Goal: Task Accomplishment & Management: Complete application form

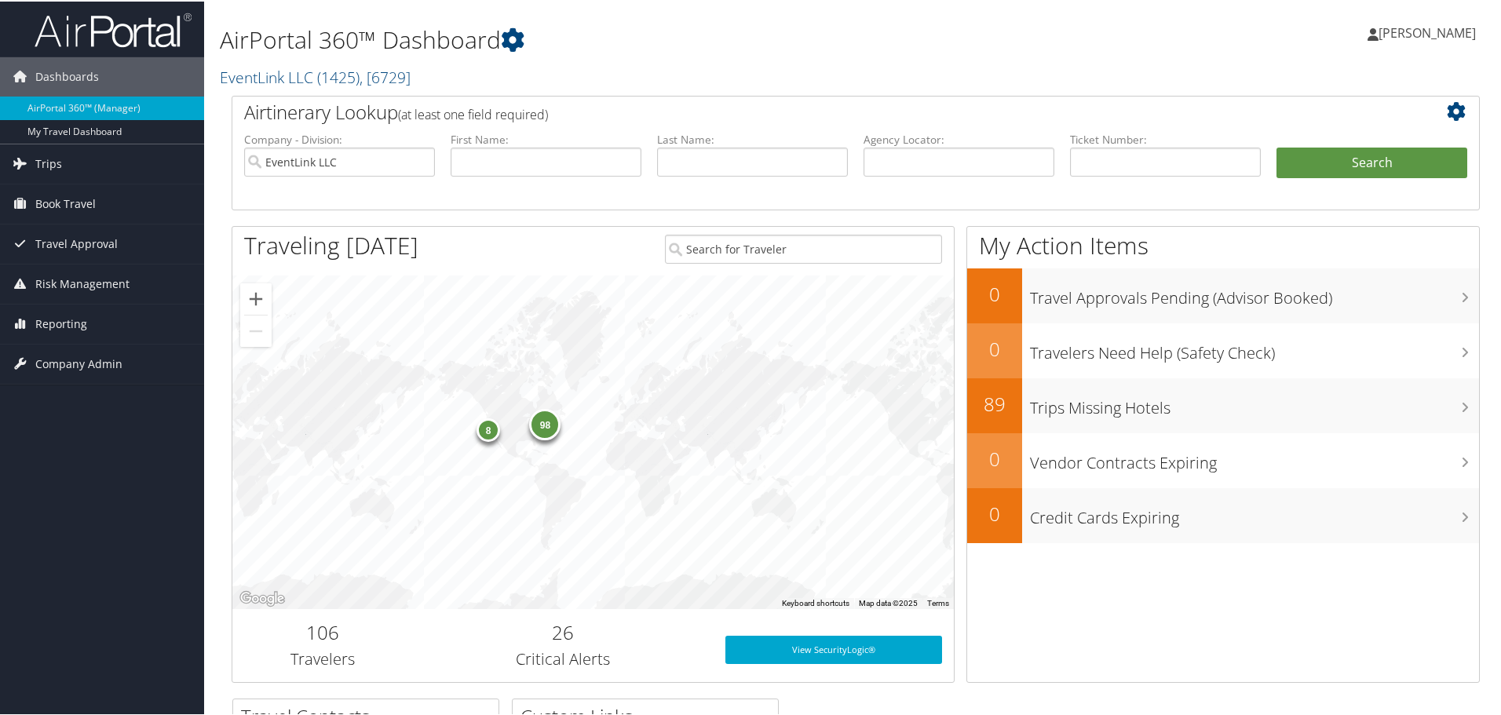
click at [91, 362] on span "Company Admin" at bounding box center [78, 362] width 87 height 39
click at [92, 456] on link "Users (Beta)" at bounding box center [102, 465] width 204 height 24
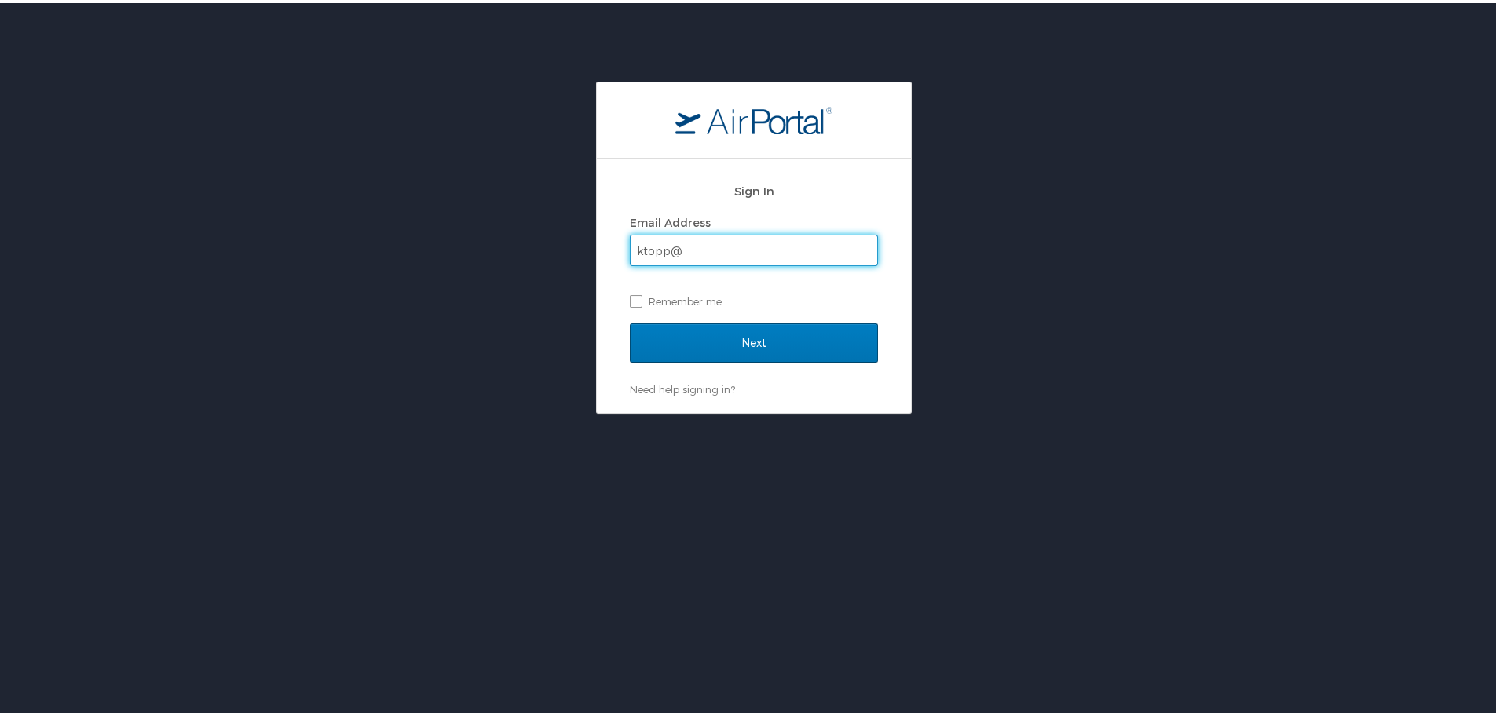
type input "ktopp@go2eventlink.com"
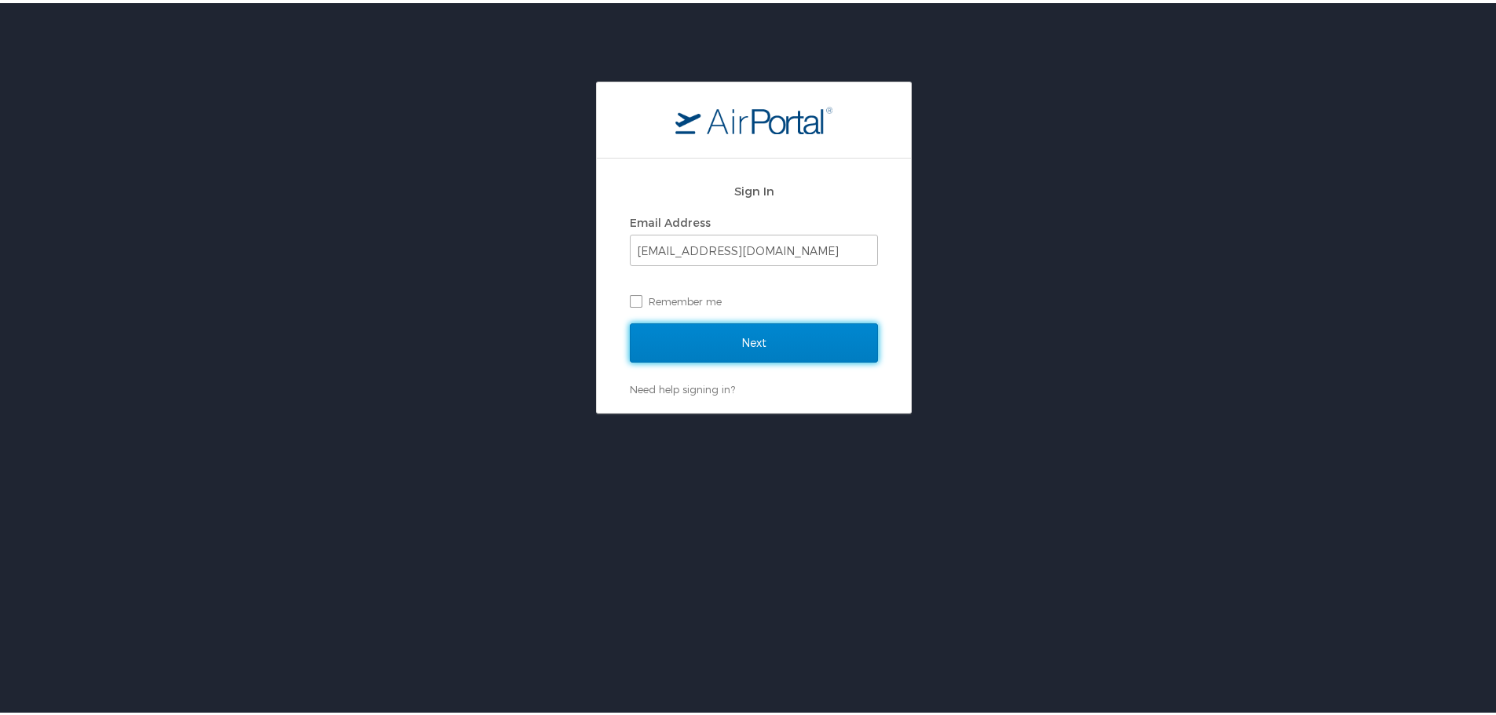
click at [806, 335] on input "Next" at bounding box center [754, 339] width 248 height 39
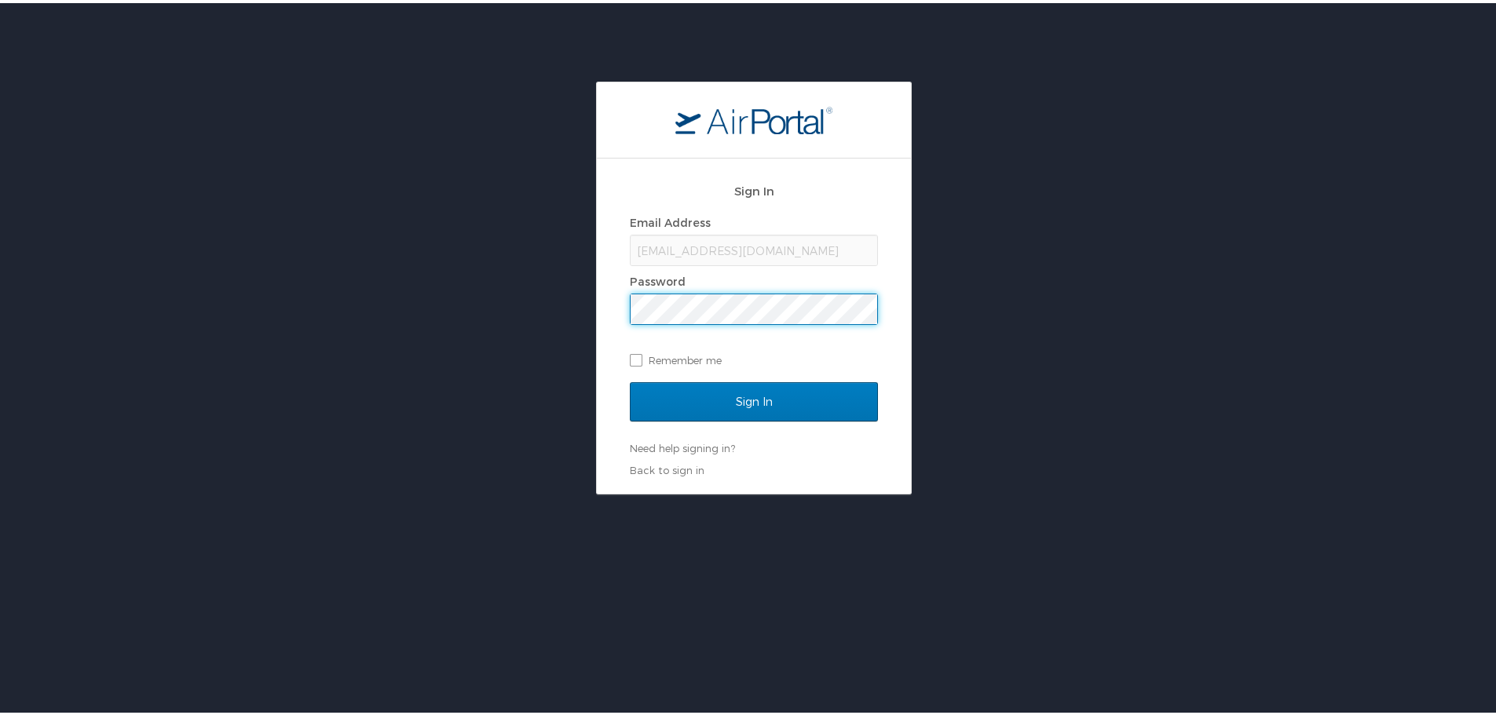
click at [630, 379] on input "Sign In" at bounding box center [754, 398] width 248 height 39
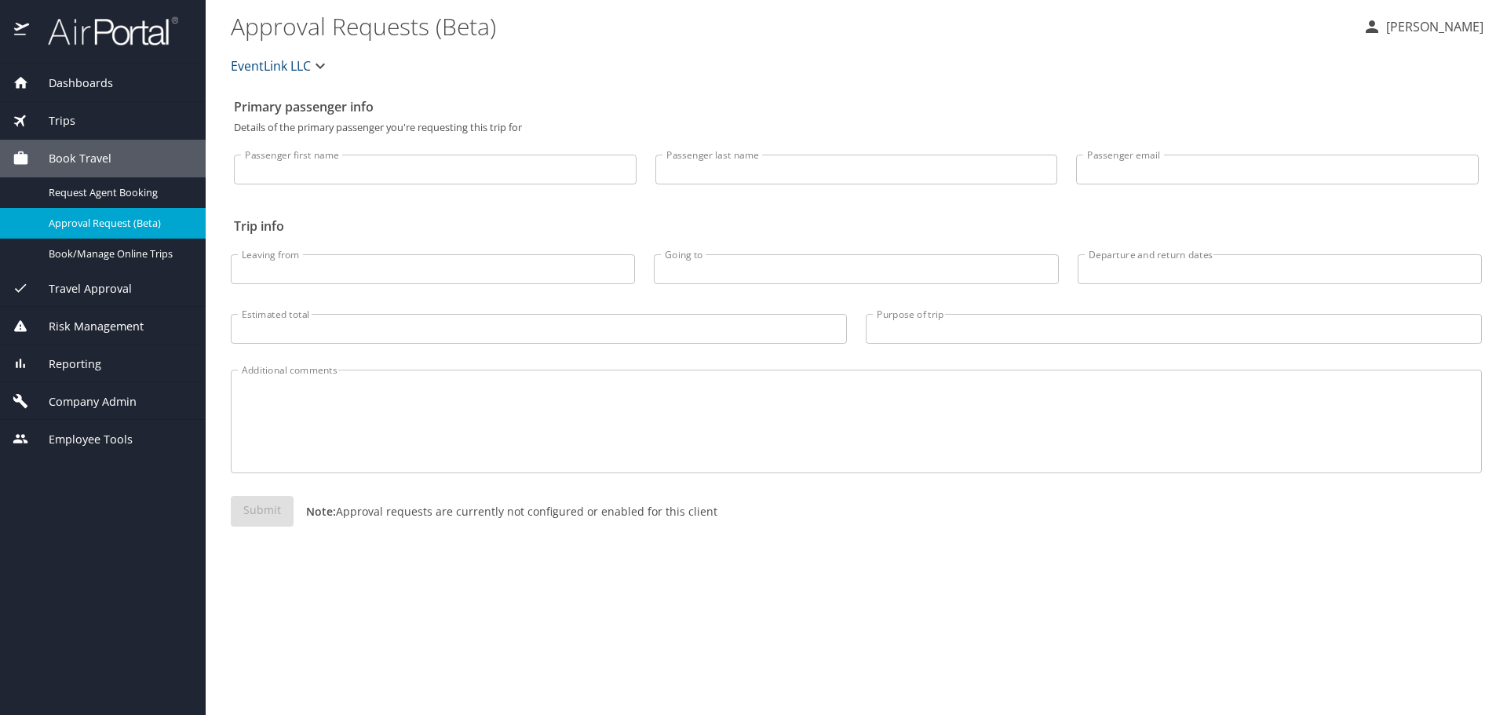
click at [53, 438] on span "Employee Tools" at bounding box center [81, 439] width 104 height 17
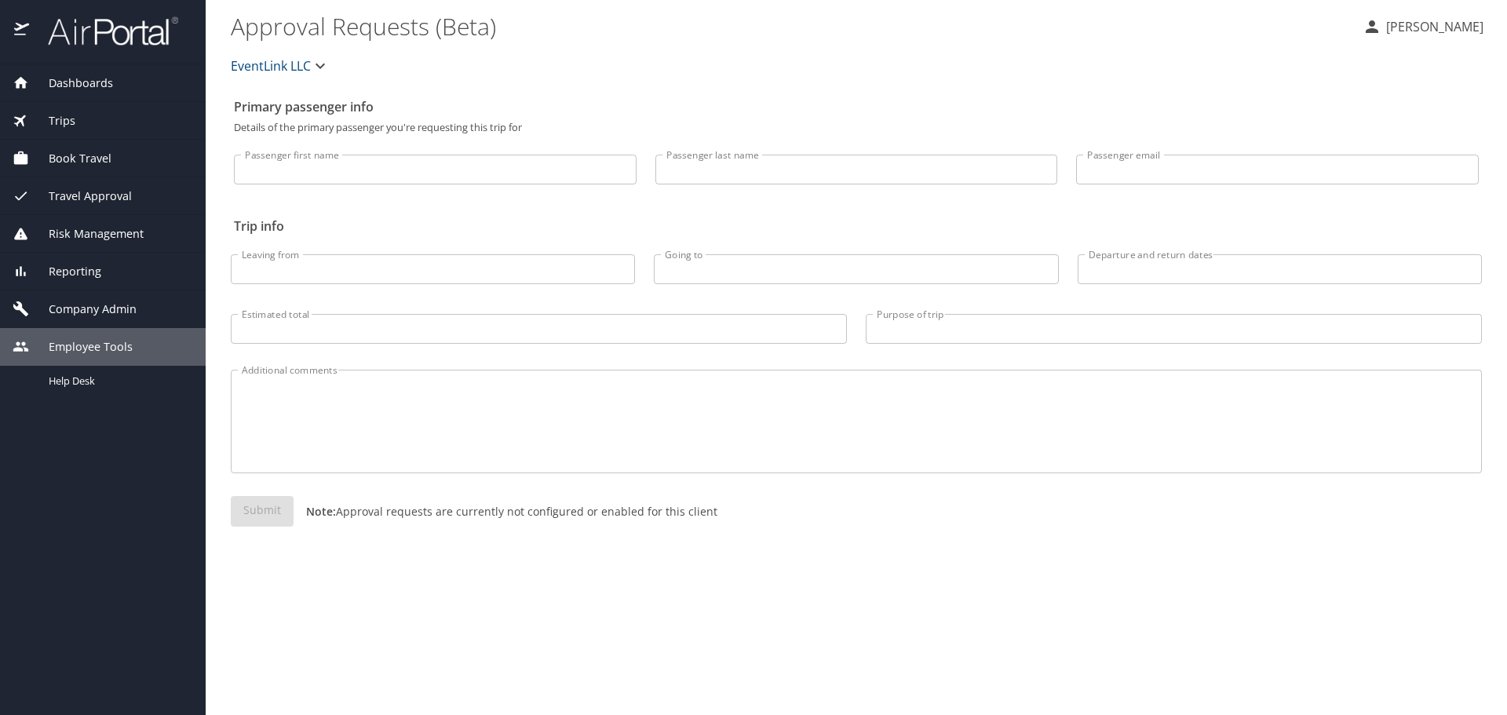
click at [97, 312] on span "Company Admin" at bounding box center [83, 309] width 108 height 17
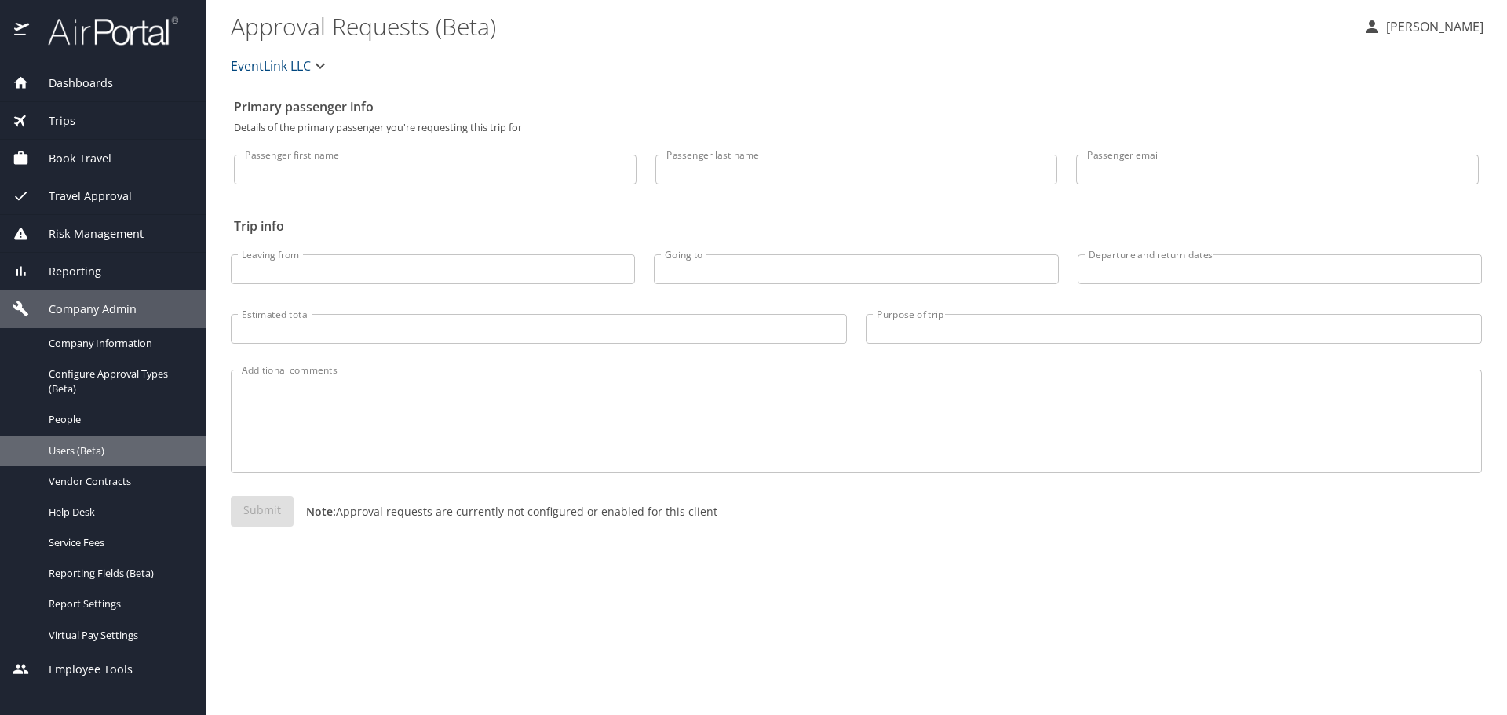
click at [71, 449] on span "Users (Beta)" at bounding box center [118, 451] width 138 height 15
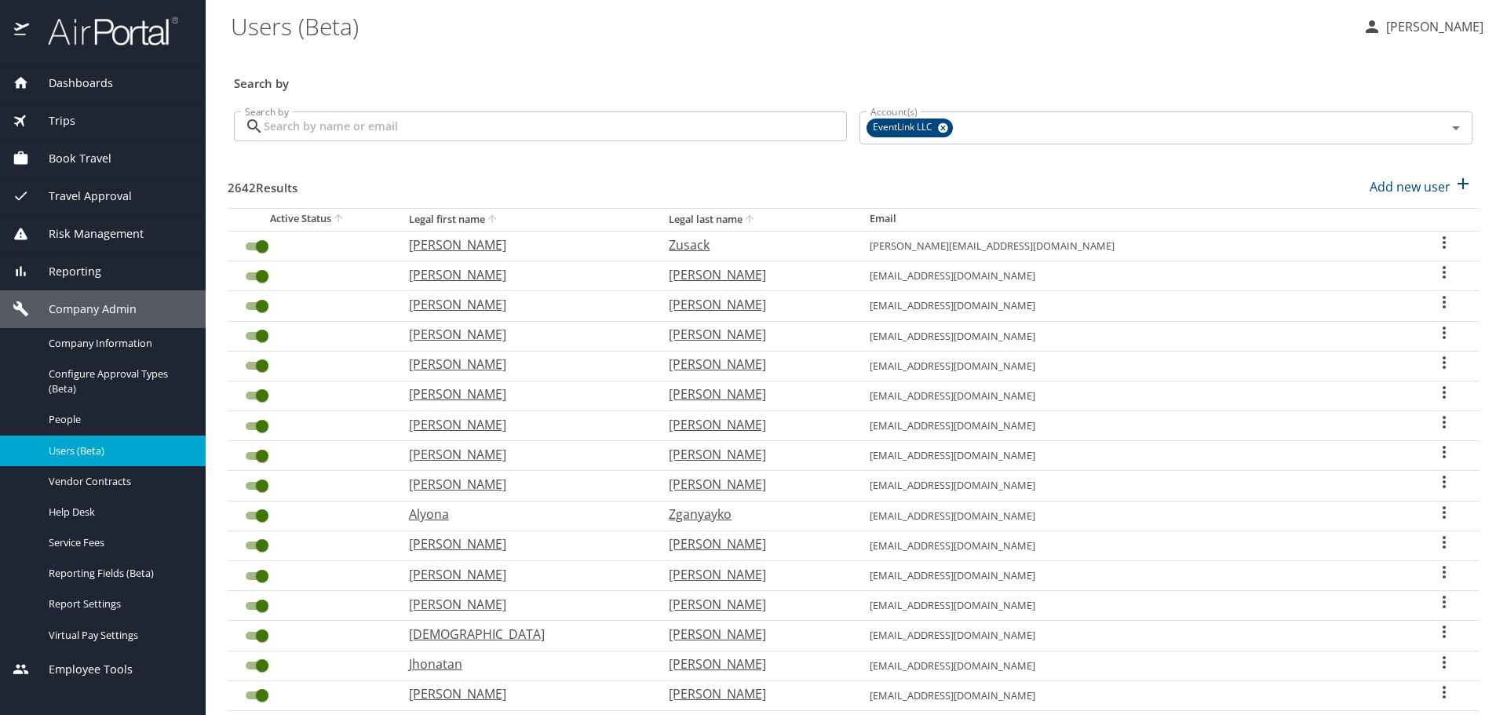
click at [1397, 185] on p "Add new user" at bounding box center [1410, 186] width 81 height 19
select select "US"
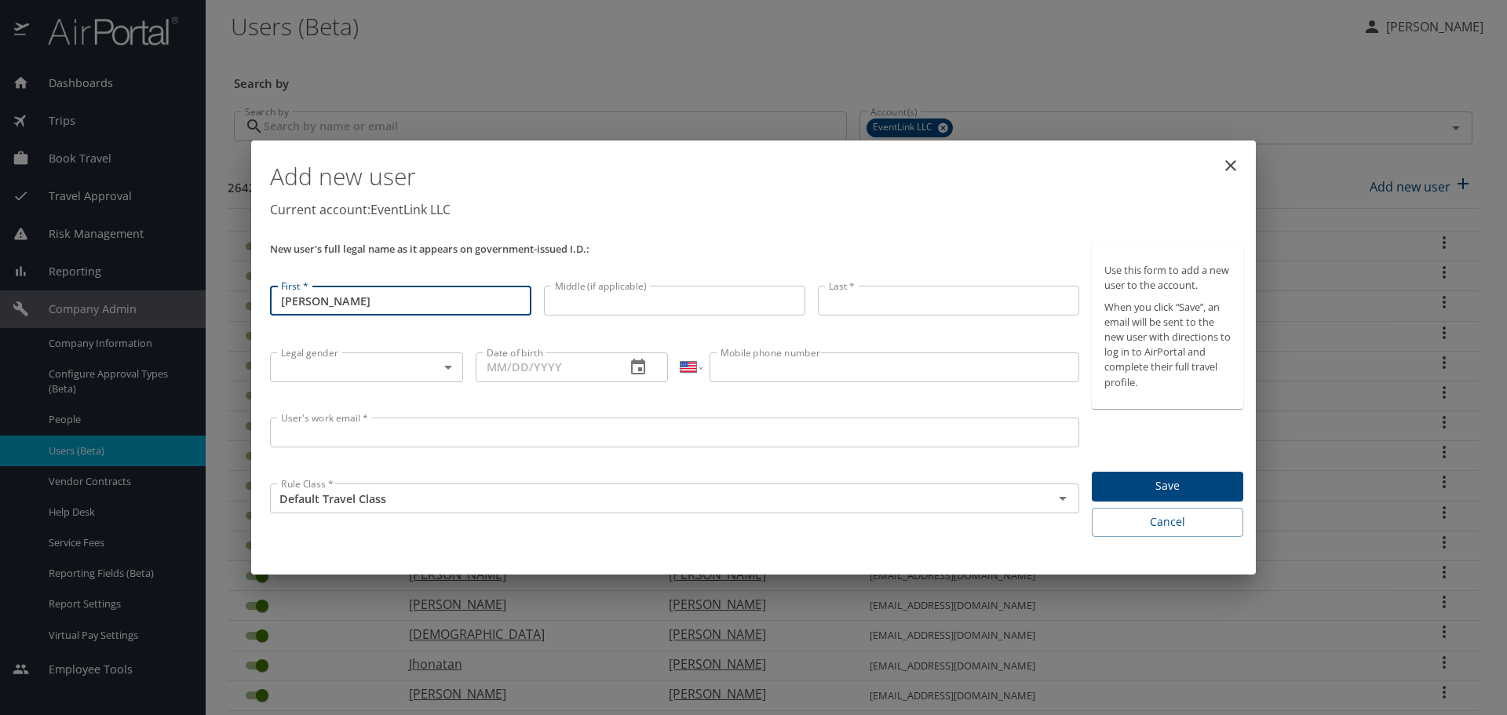
type input "Graham"
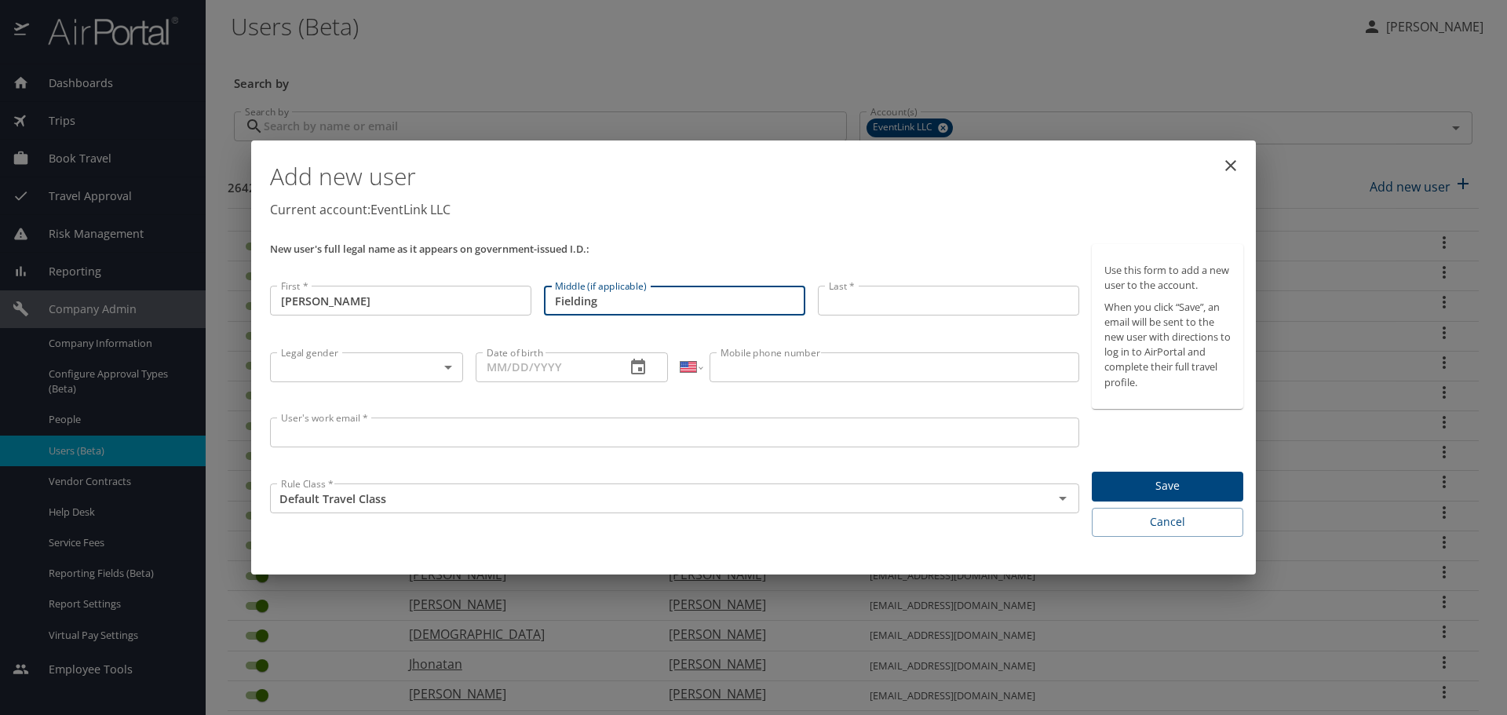
type input "Fielding"
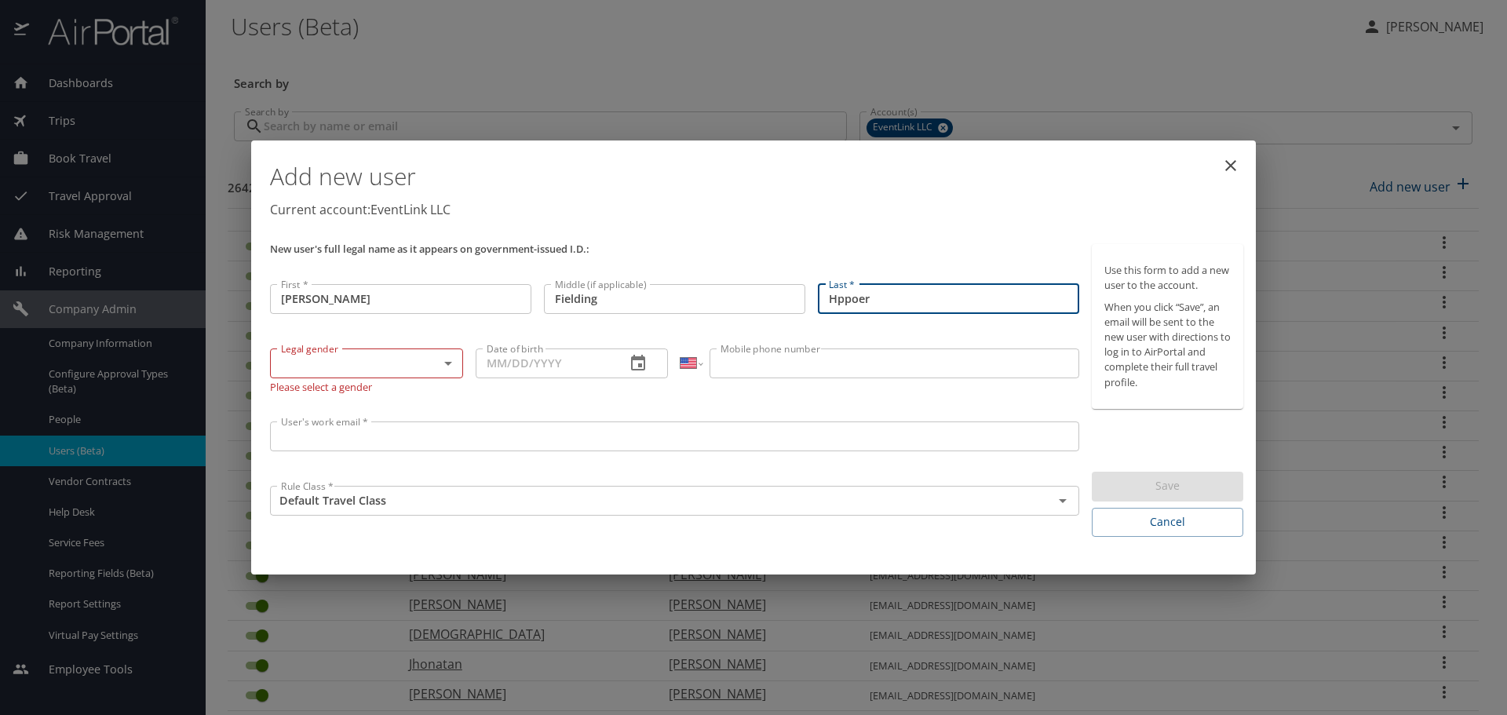
drag, startPoint x: 872, startPoint y: 302, endPoint x: 791, endPoint y: 309, distance: 81.2
click at [791, 309] on div "New user's full legal name as it appears on government-issued I.D.: First * Gra…" at bounding box center [675, 390] width 822 height 305
type input "Hooper"
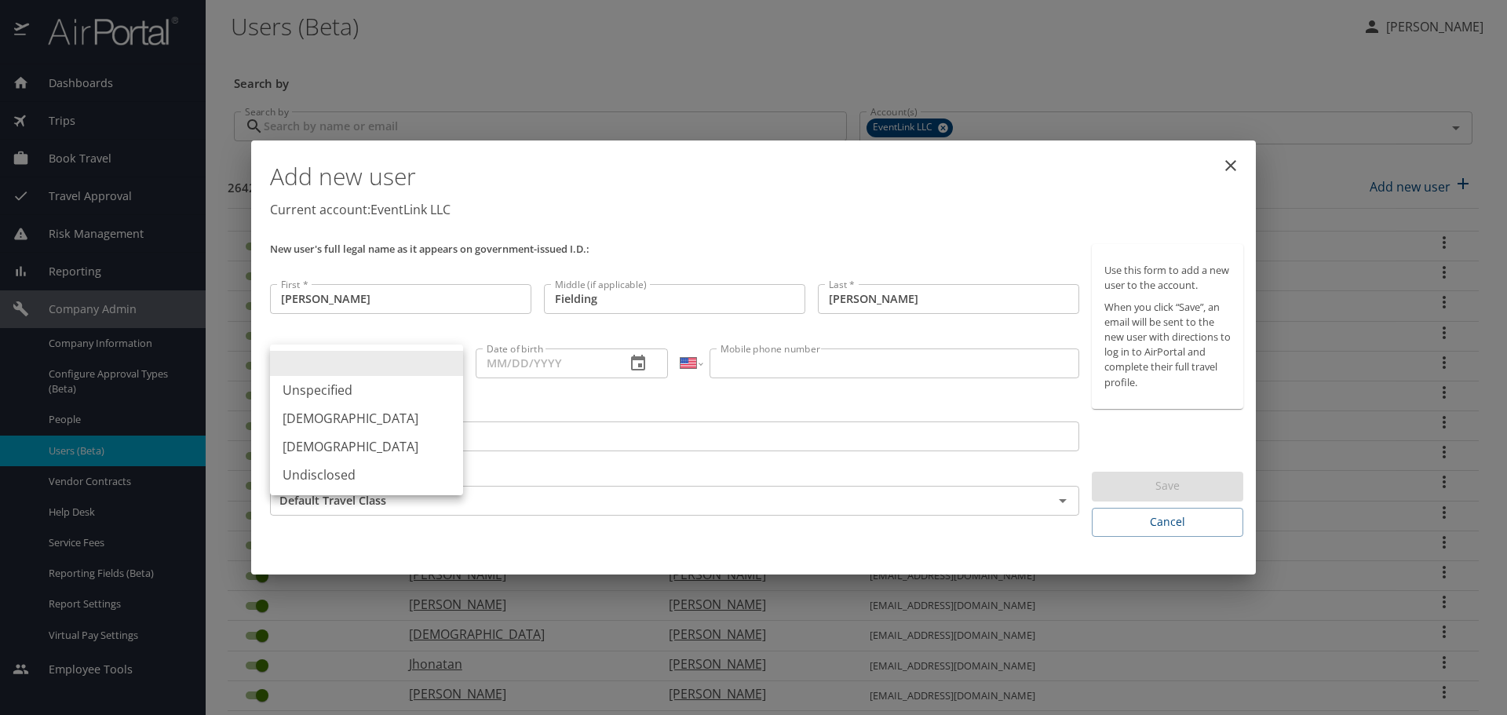
click at [402, 359] on body "Dashboards AirPortal 360™ Manager My Travel Dashboard Trips Airtinerary® Lookup…" at bounding box center [753, 357] width 1507 height 715
click at [367, 422] on li "Male" at bounding box center [366, 418] width 193 height 28
type input "Male"
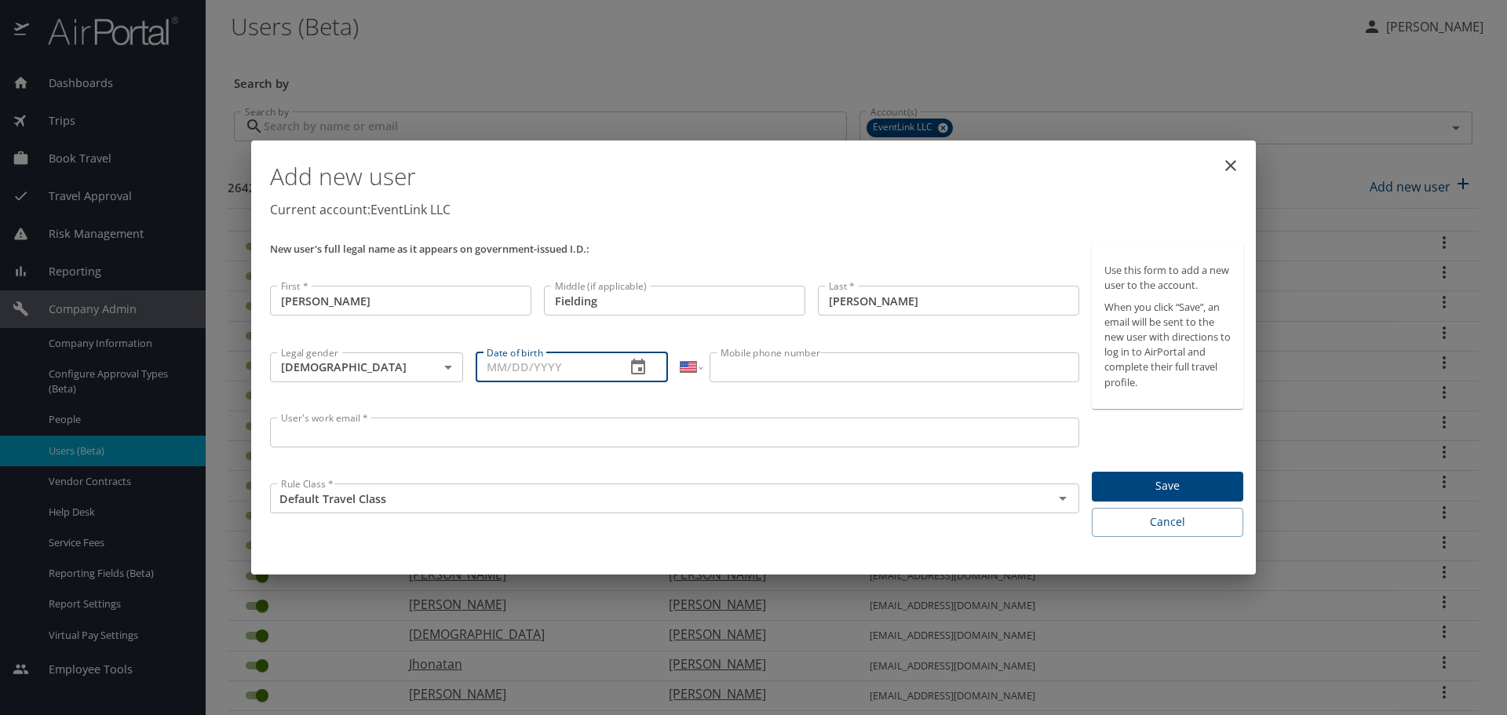
drag, startPoint x: 485, startPoint y: 349, endPoint x: 498, endPoint y: 356, distance: 14.0
click at [487, 353] on input "Date of birth" at bounding box center [545, 368] width 138 height 30
type input "02/09/1990"
click at [751, 371] on input "Mobile phone number" at bounding box center [894, 368] width 369 height 30
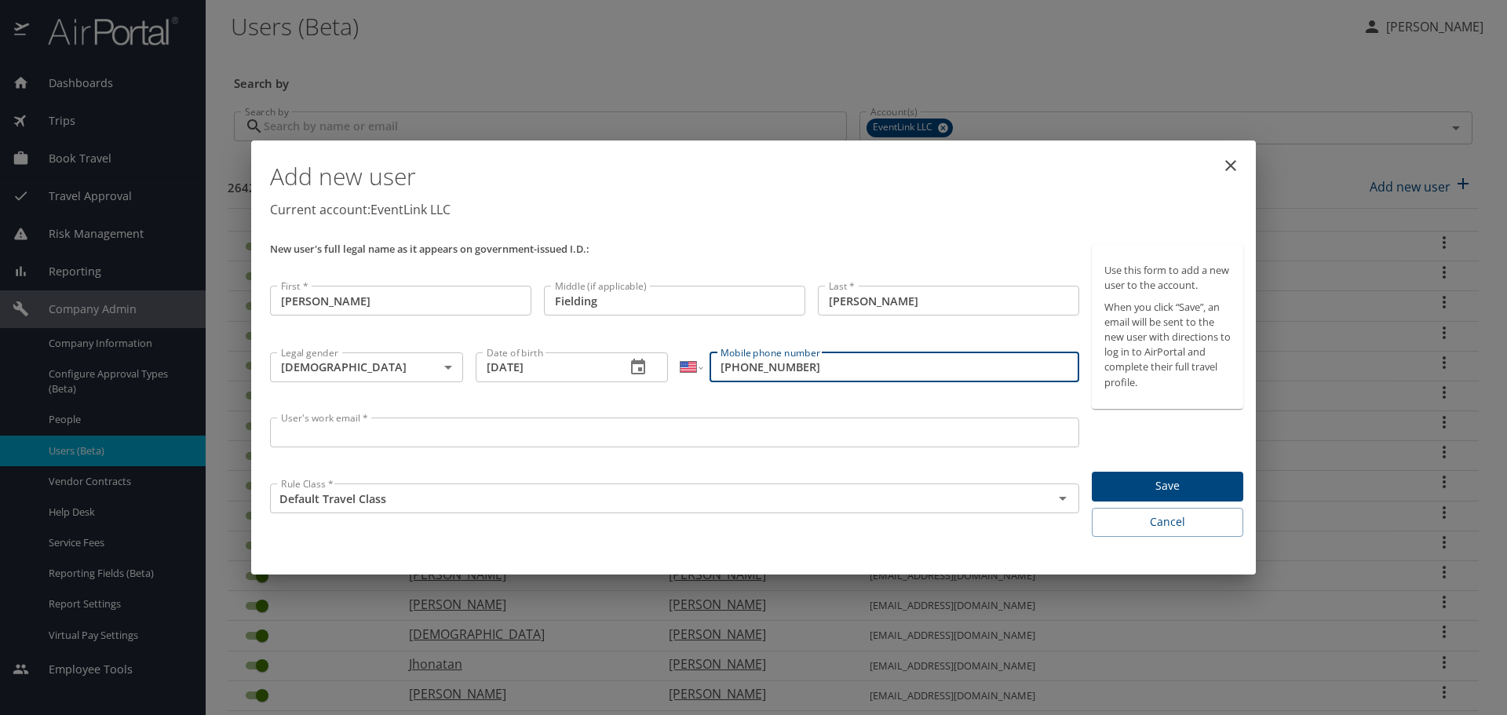
type input "(703) 606-2241"
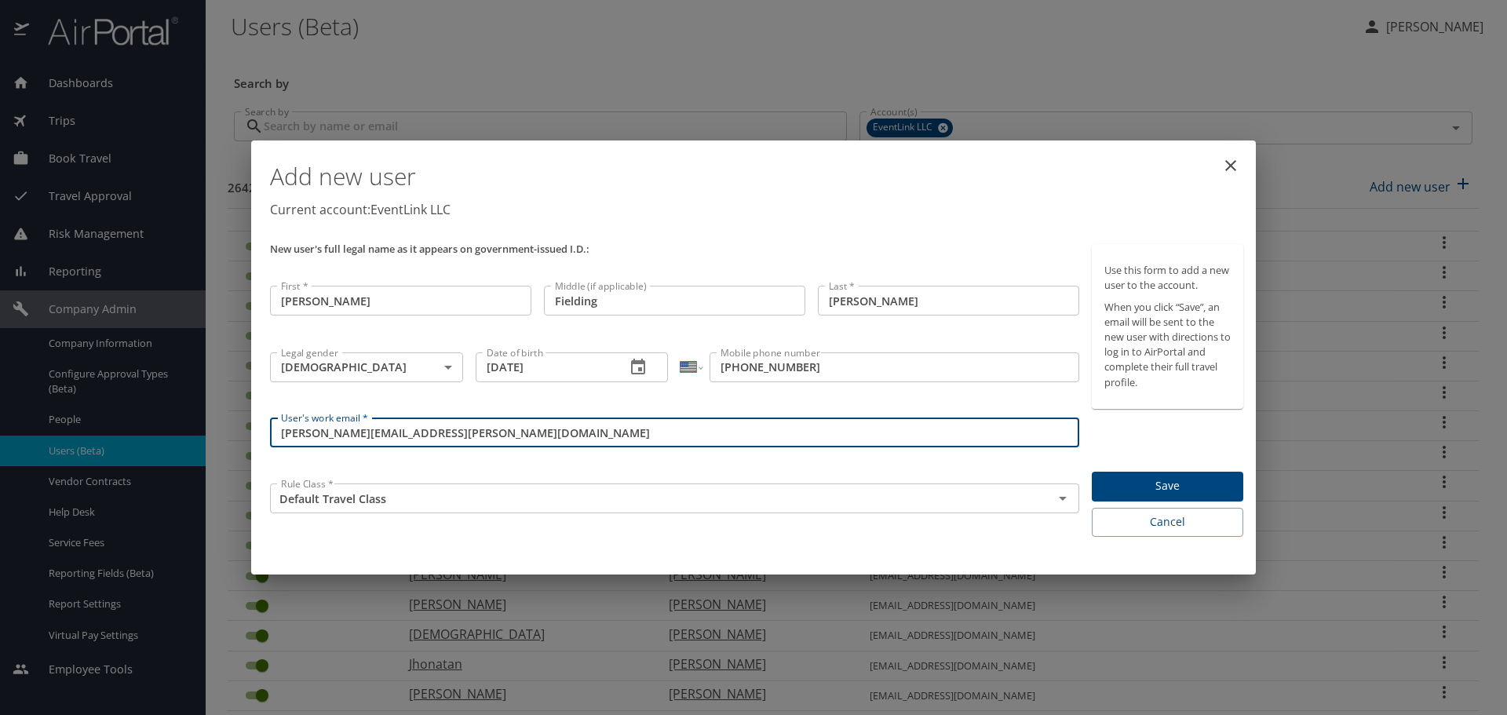
type input "hooper.graham@gmail.com"
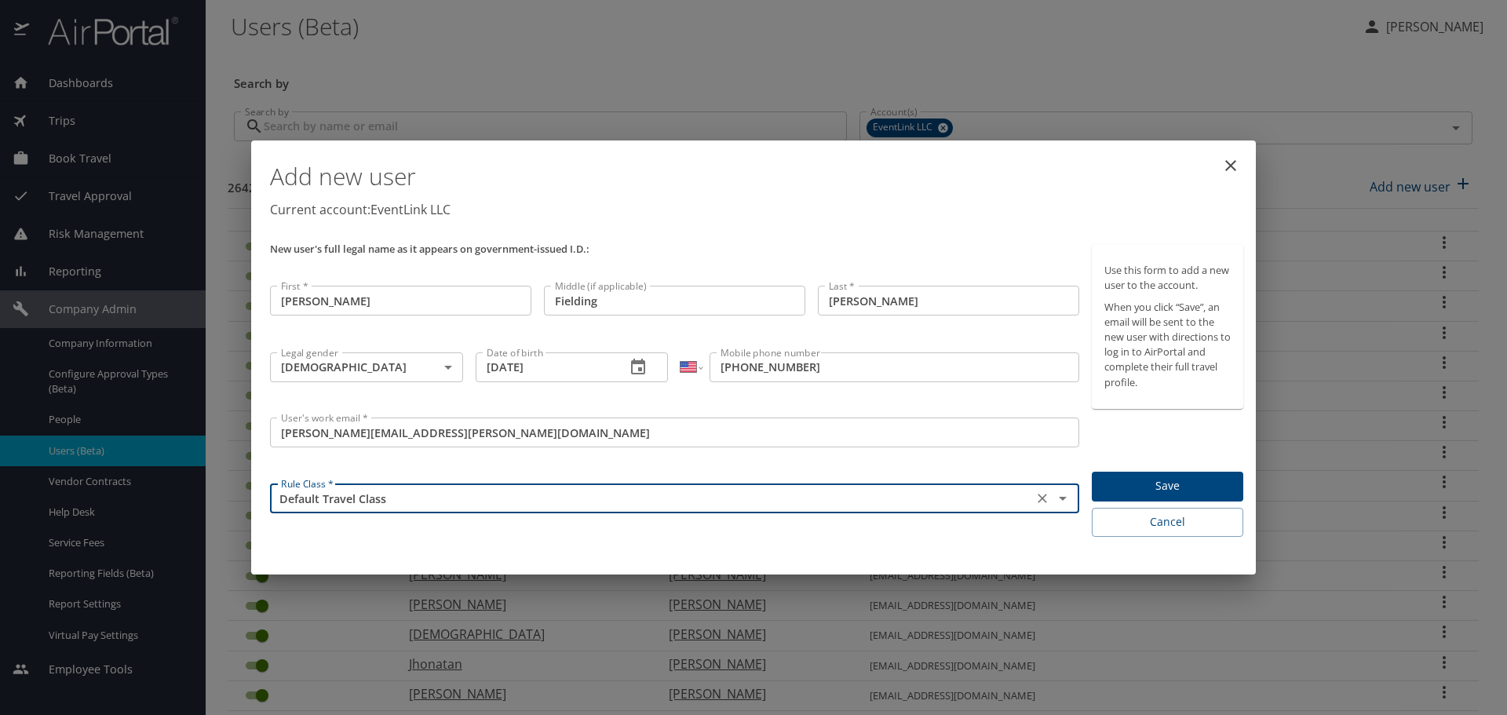
click at [1168, 472] on button "Save" at bounding box center [1168, 487] width 152 height 31
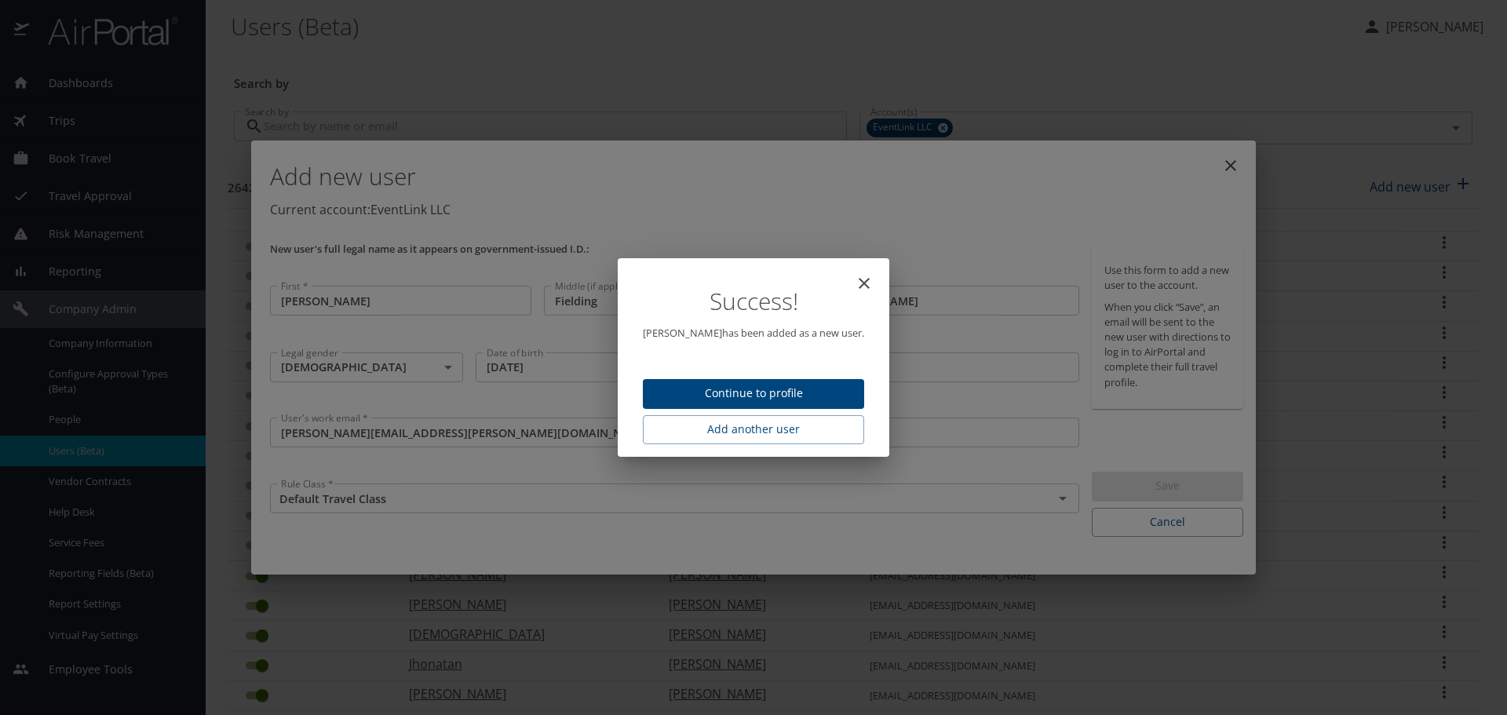
click at [780, 393] on span "Continue to profile" at bounding box center [754, 394] width 196 height 20
select select "US"
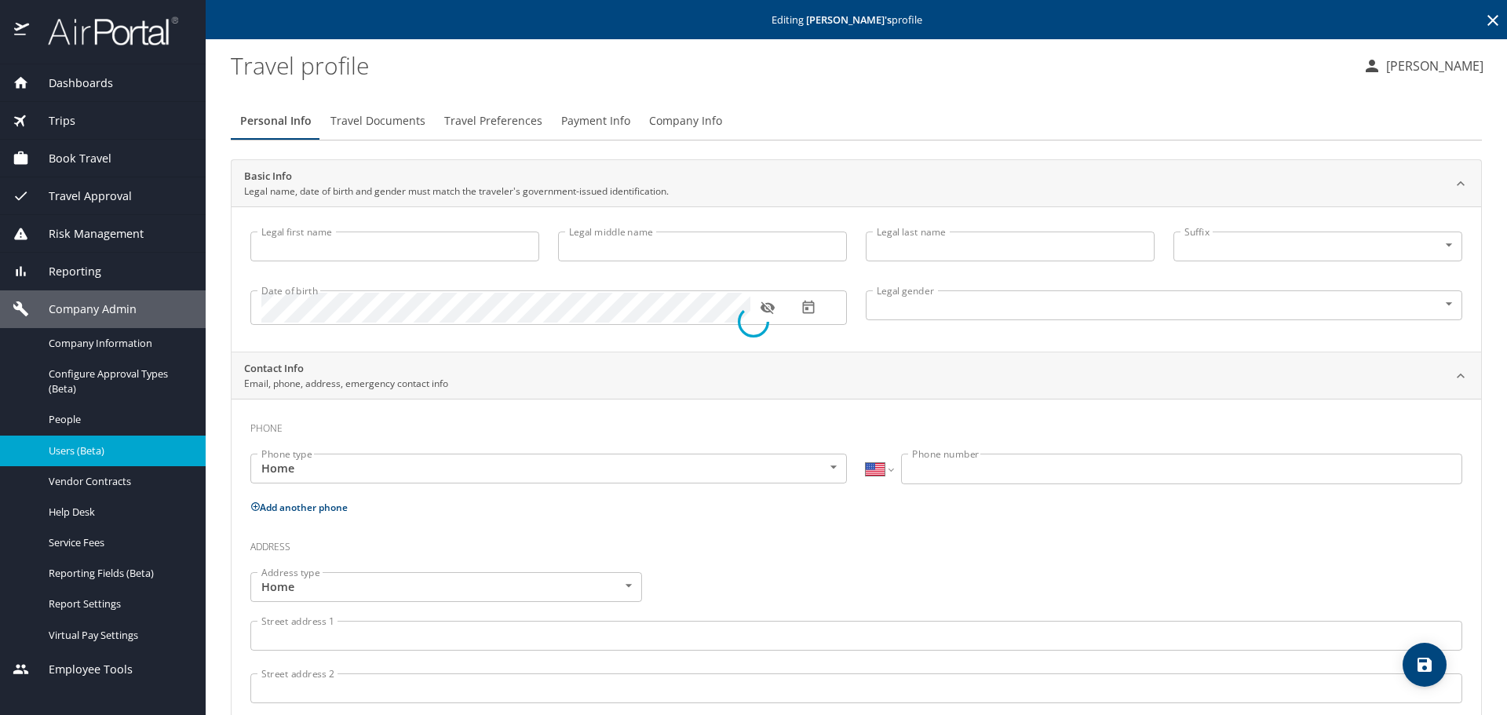
type input "Graham"
type input "Fielding"
type input "Hooper"
type input "Male"
select select "US"
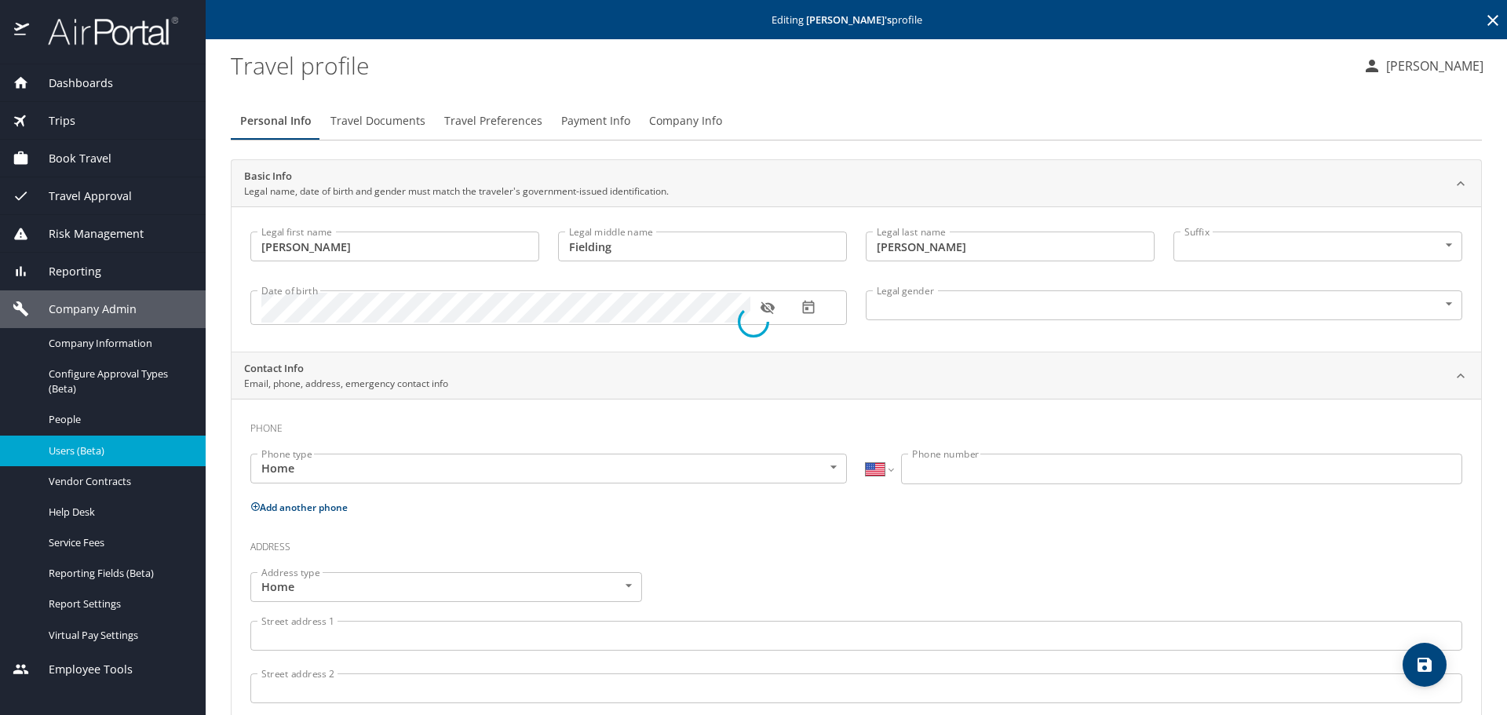
select select "US"
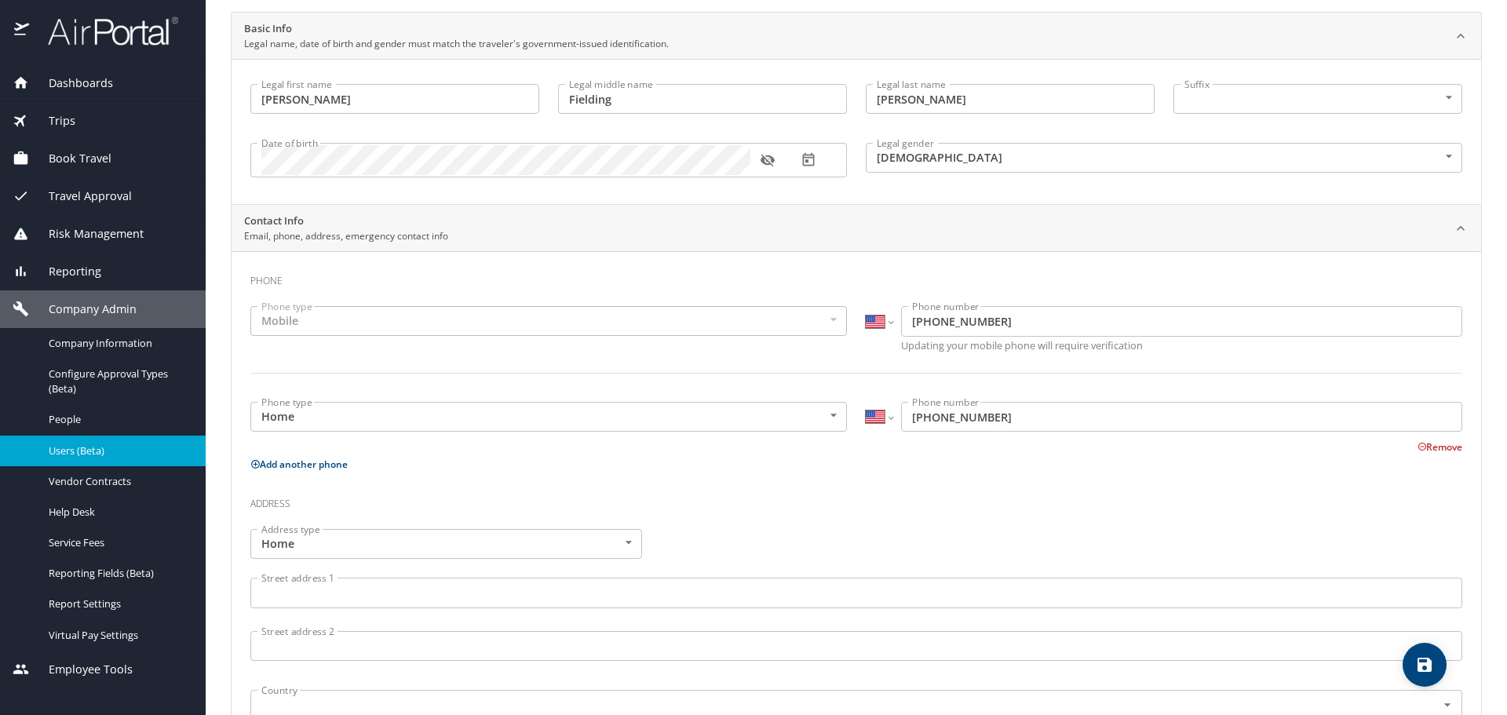
scroll to position [428, 0]
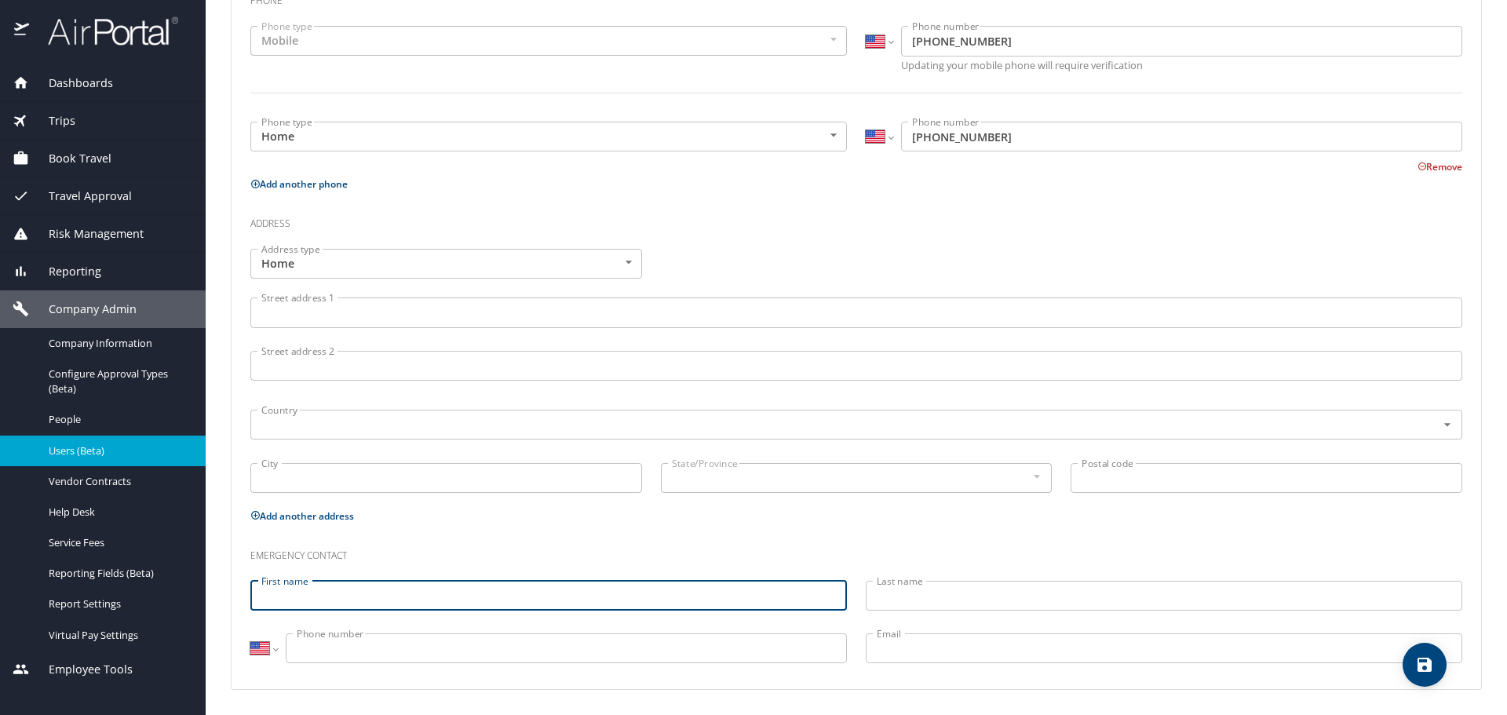
click at [324, 594] on input "First name" at bounding box center [548, 596] width 597 height 30
type input "Thekla"
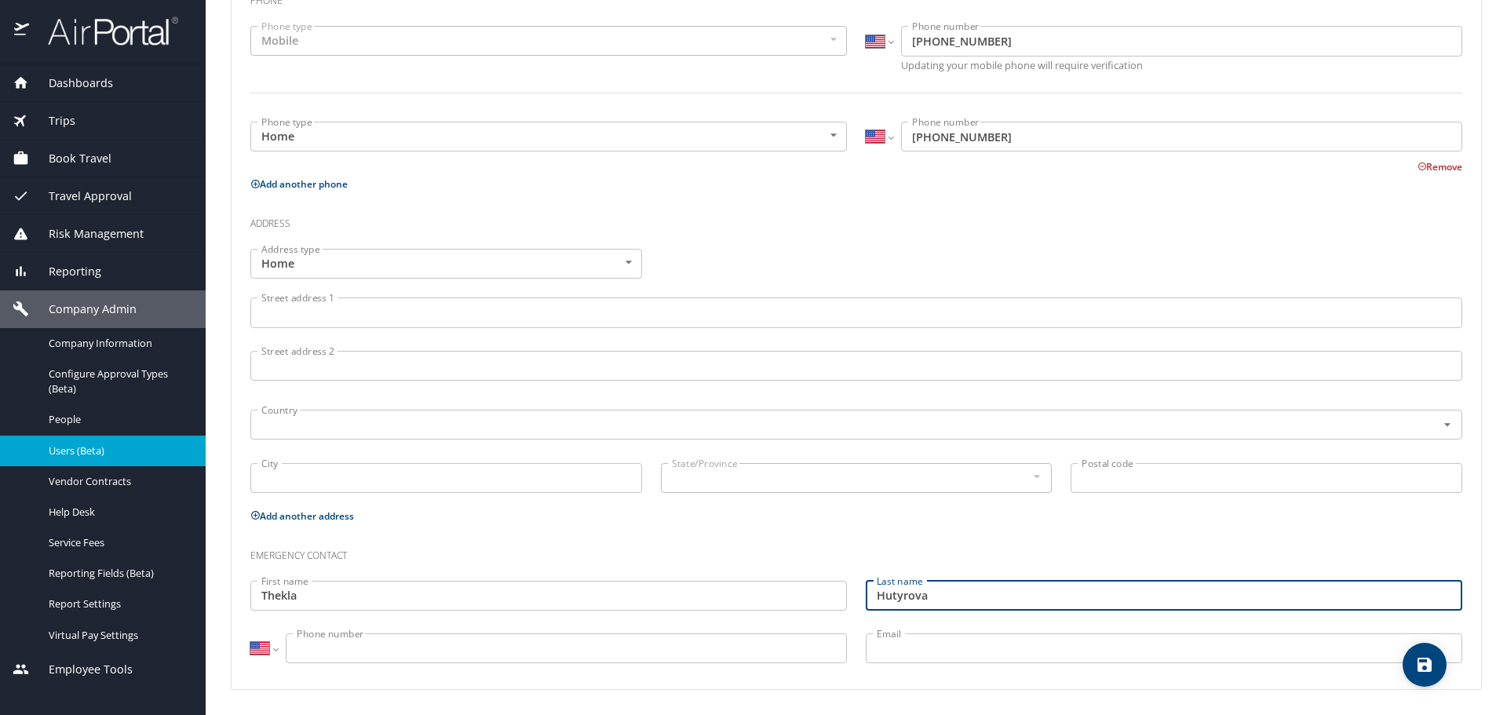
type input "Hutyrova"
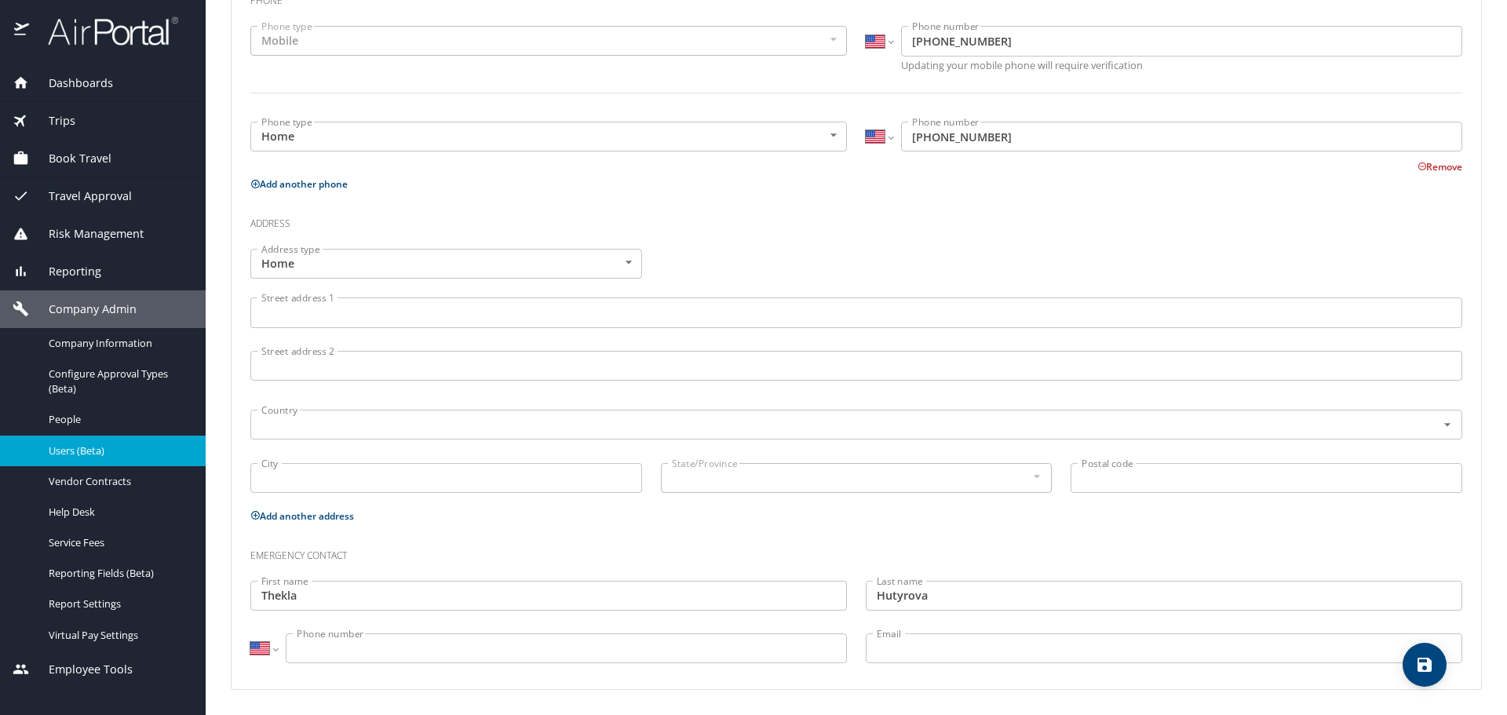
click at [334, 655] on input "Phone number" at bounding box center [566, 649] width 561 height 30
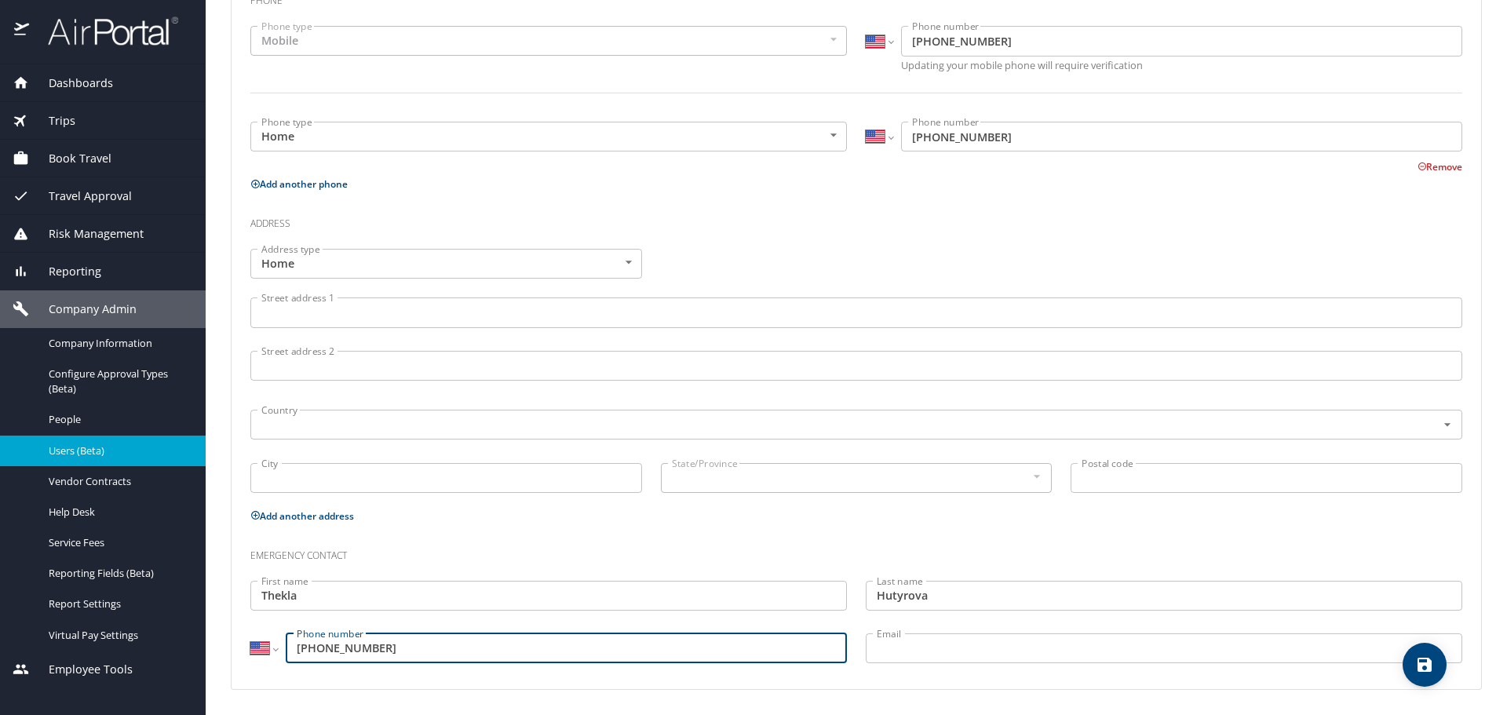
type input "(928) 451-2777"
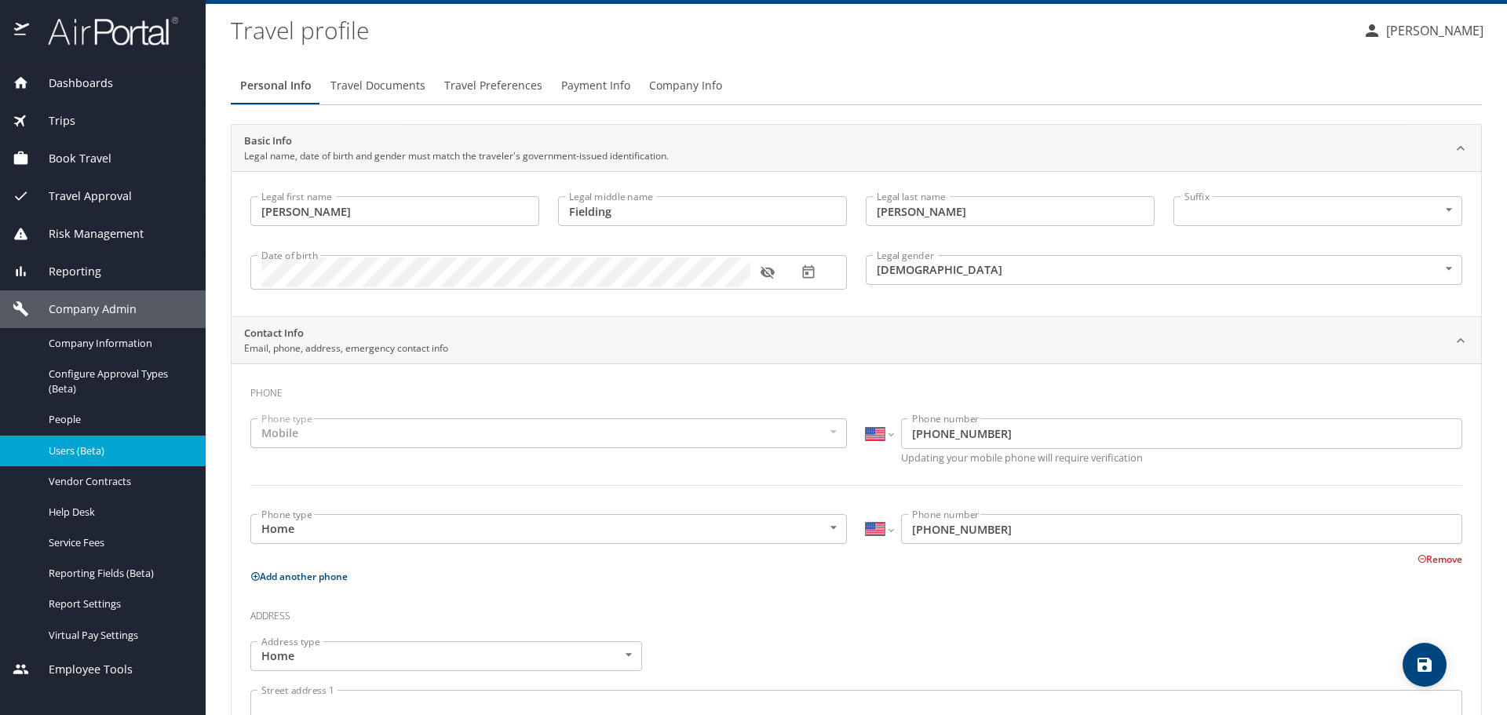
scroll to position [0, 0]
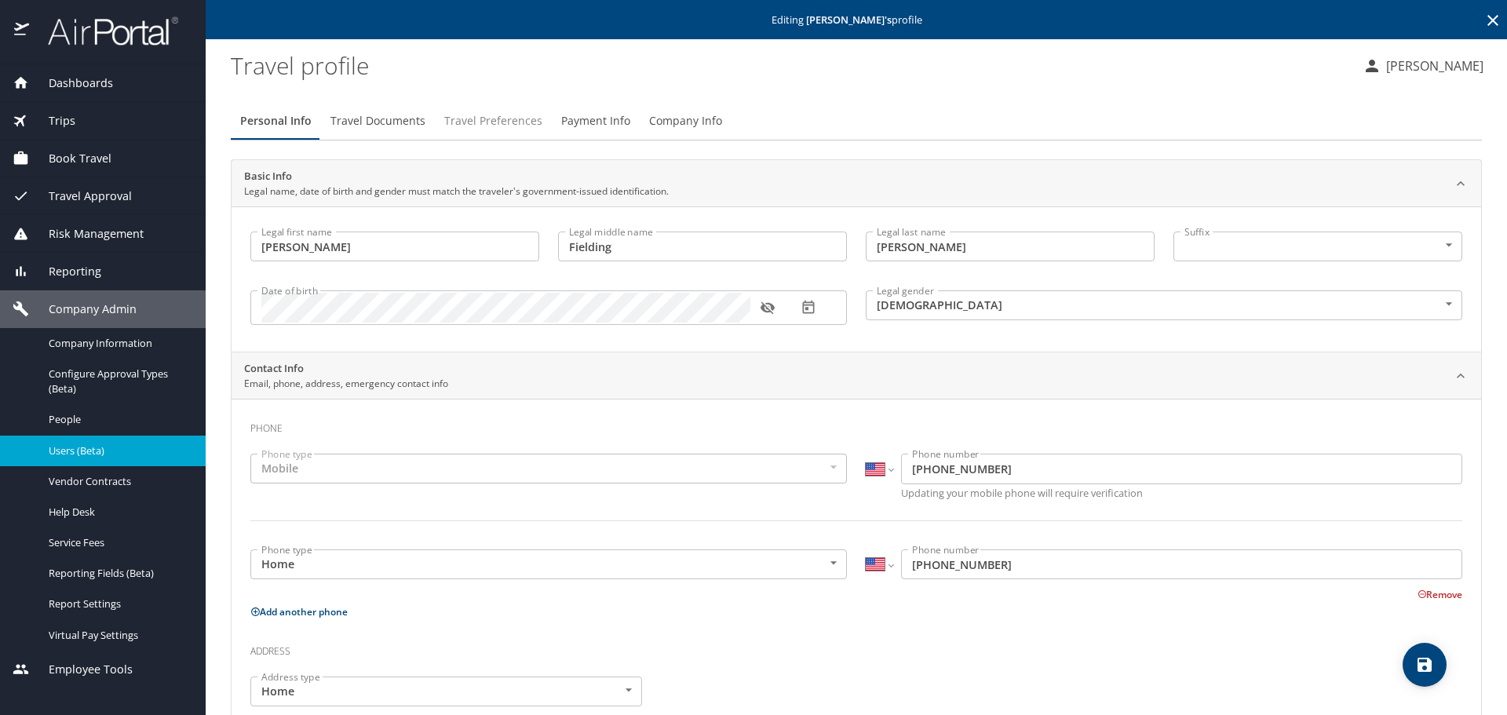
click at [461, 126] on span "Travel Preferences" at bounding box center [493, 121] width 98 height 20
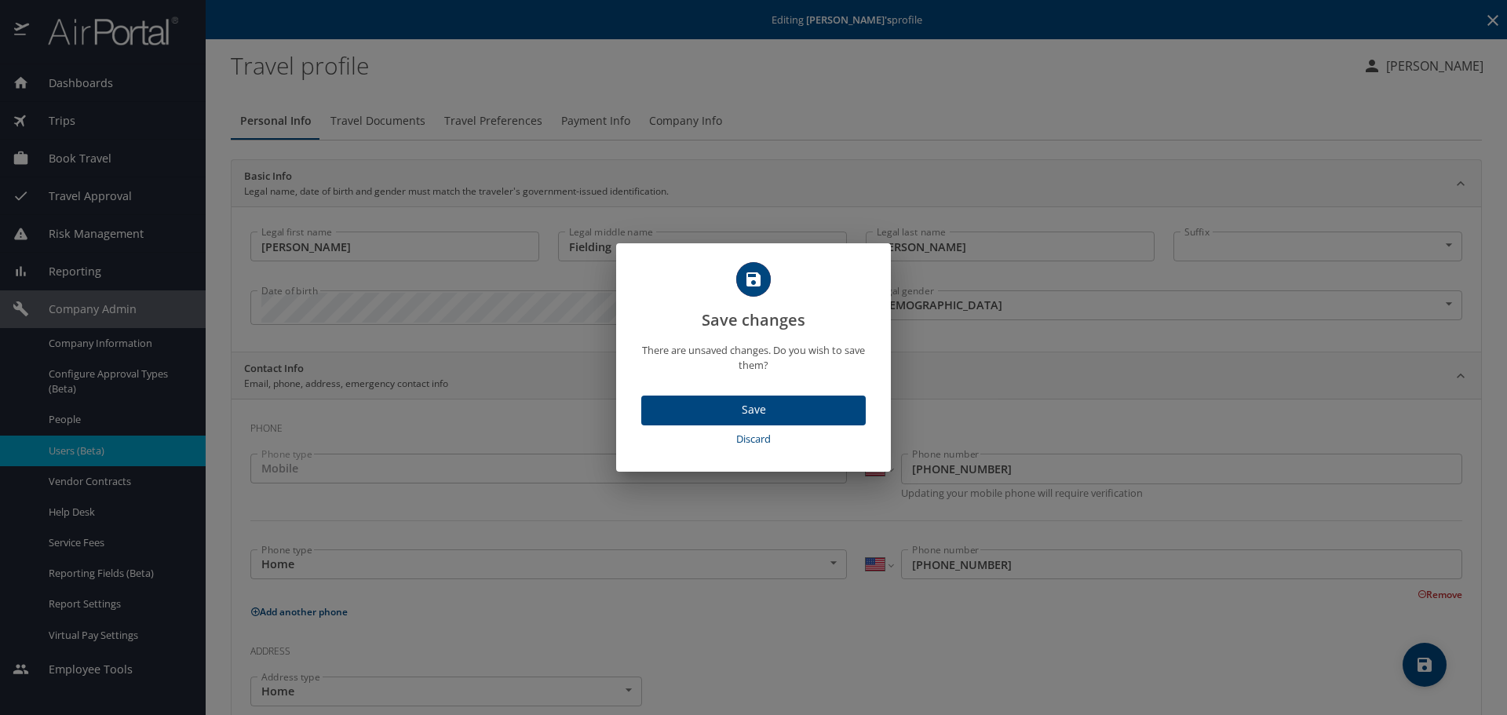
click at [722, 411] on span "Save" at bounding box center [753, 410] width 199 height 20
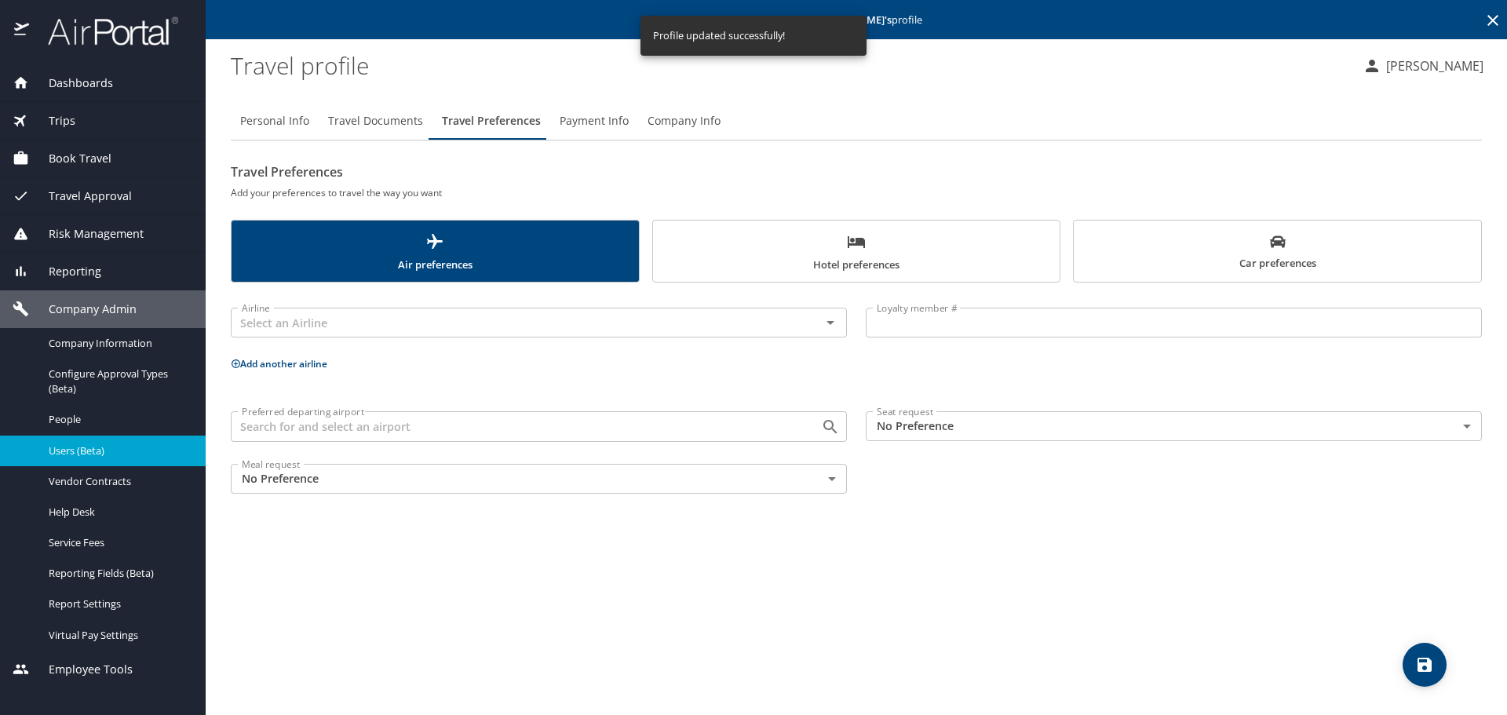
click at [442, 438] on div "Preferred departing airport" at bounding box center [539, 426] width 616 height 30
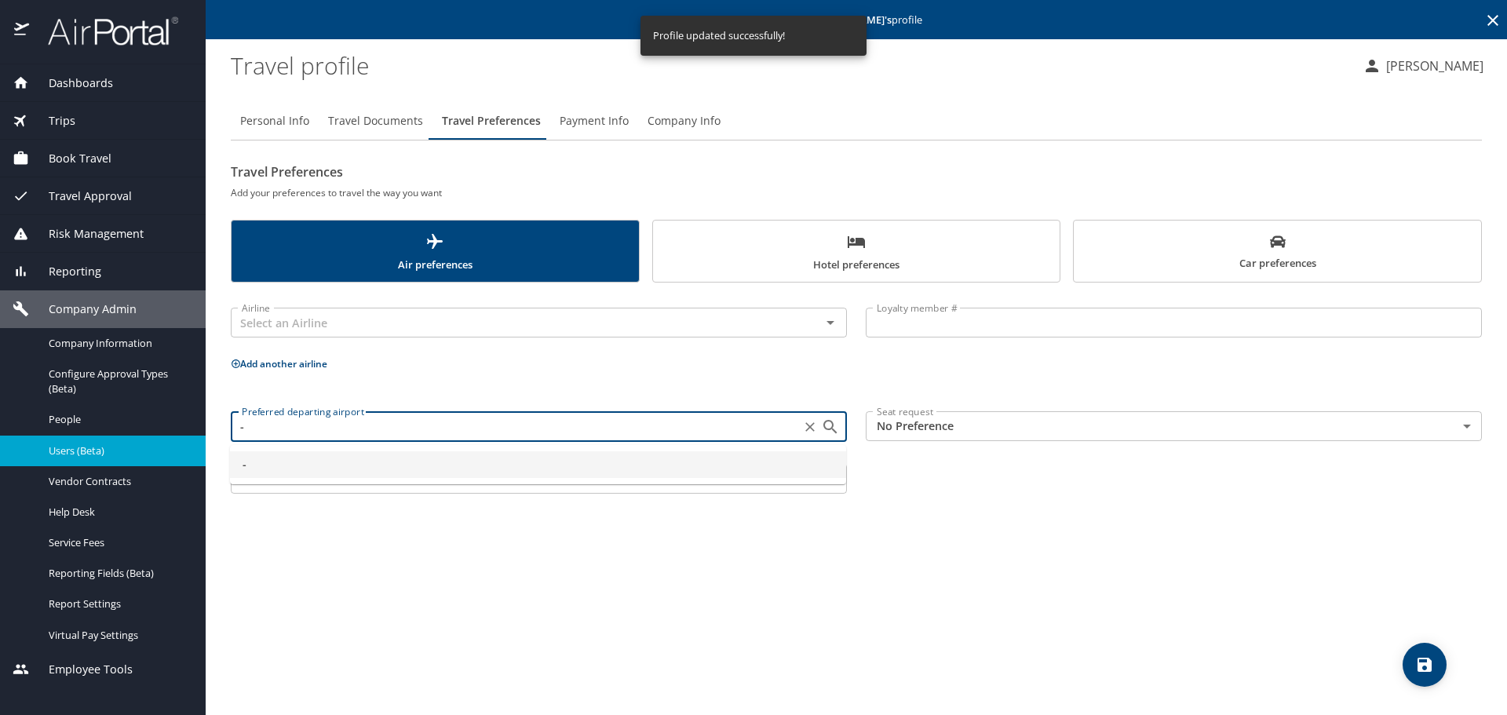
click at [433, 435] on input "-" at bounding box center [516, 426] width 561 height 20
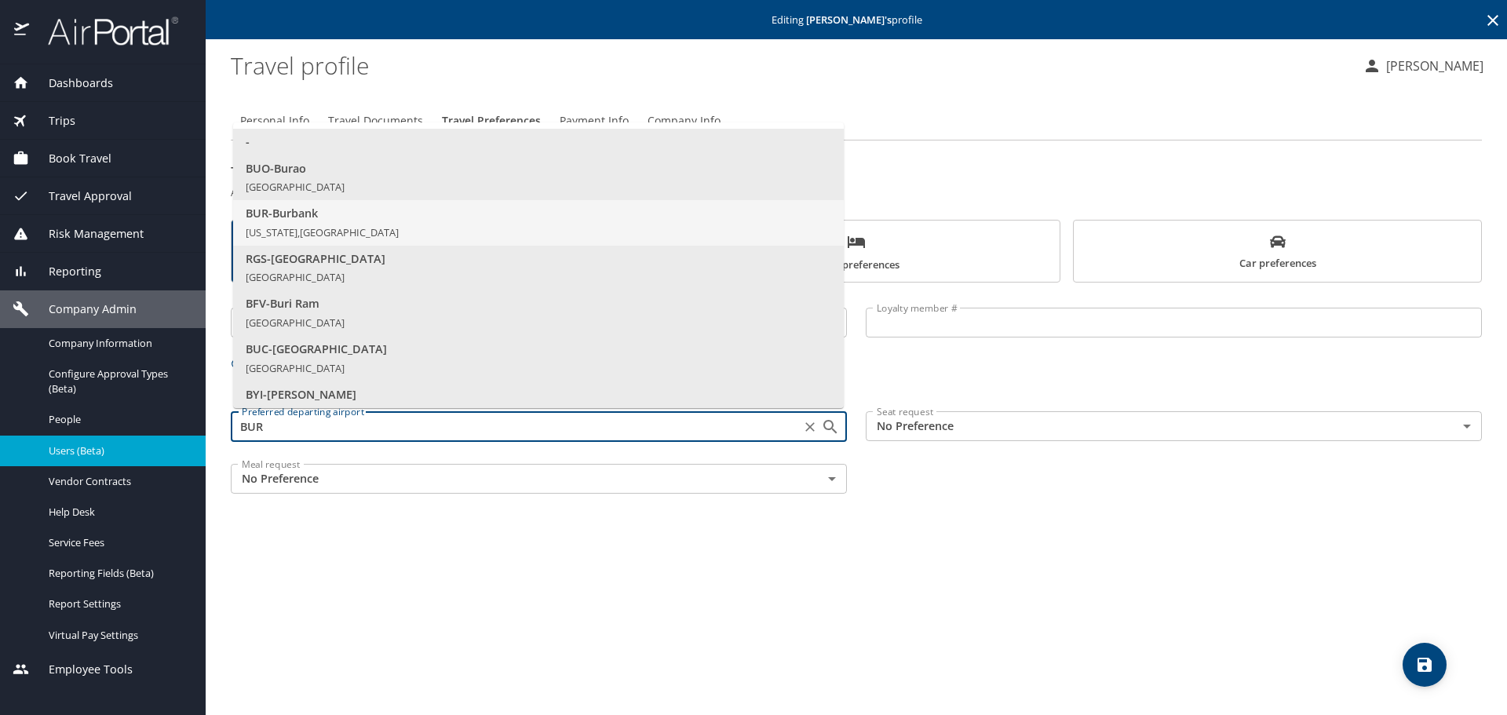
click at [325, 214] on span "BUR - Burbank" at bounding box center [539, 213] width 586 height 17
type input "BUR - Burbank"
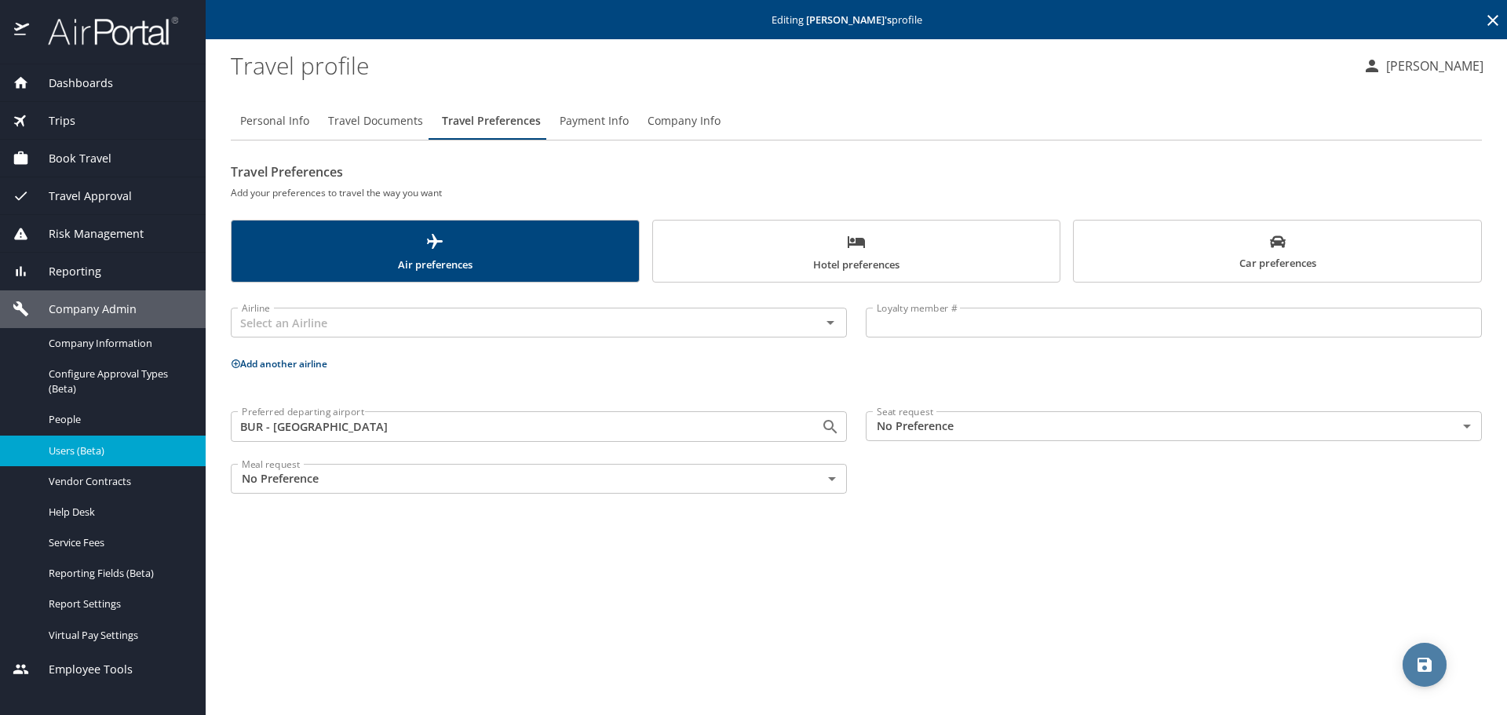
click at [1416, 661] on icon "save" at bounding box center [1425, 665] width 19 height 19
